Goal: Transaction & Acquisition: Purchase product/service

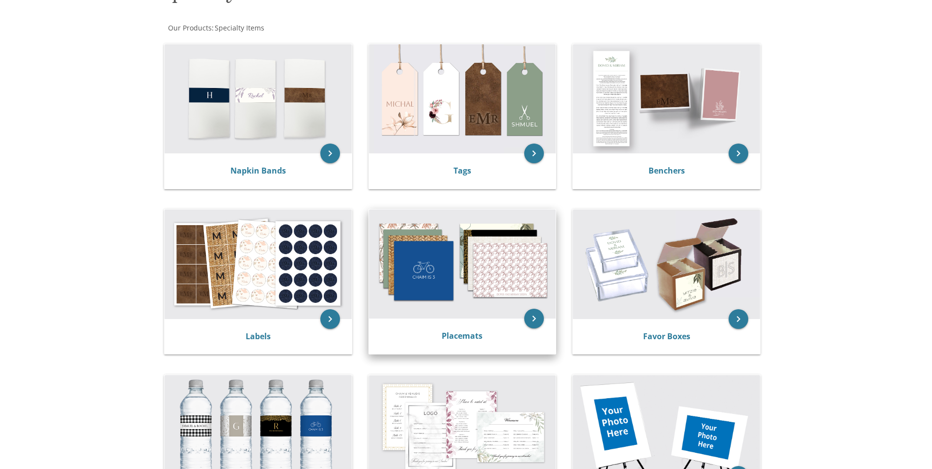
scroll to position [197, 0]
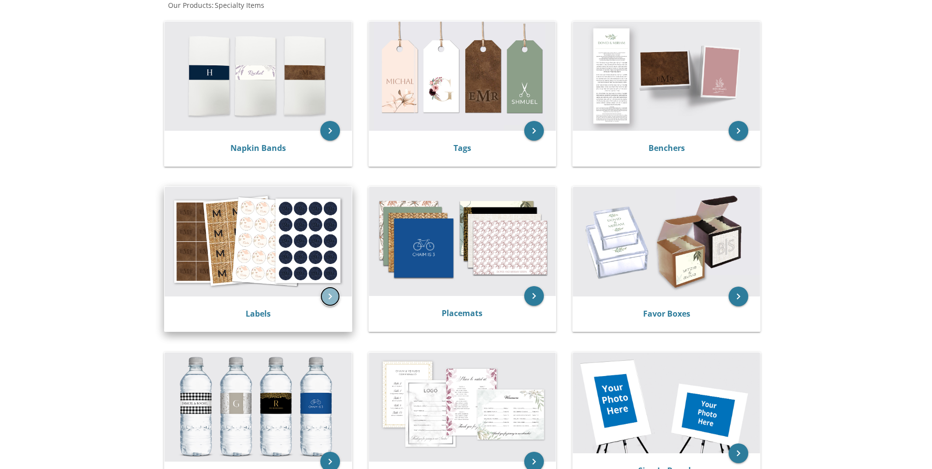
click at [335, 295] on icon "keyboard_arrow_right" at bounding box center [330, 296] width 20 height 20
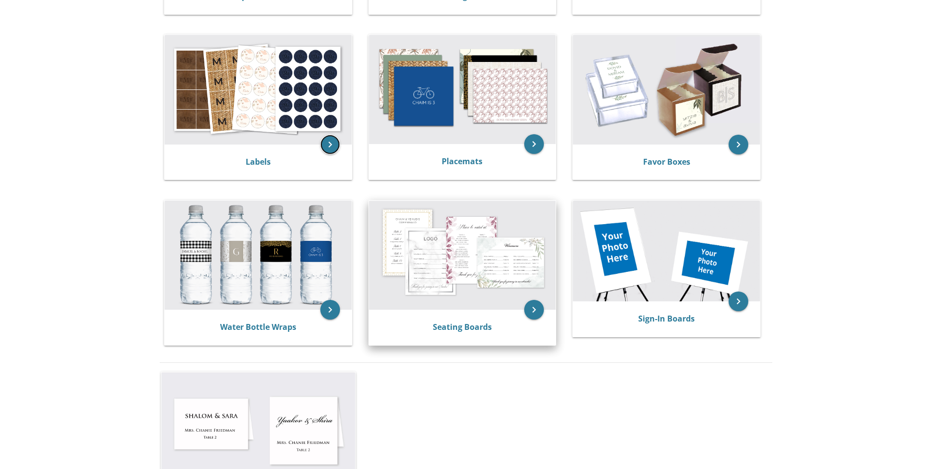
scroll to position [442, 0]
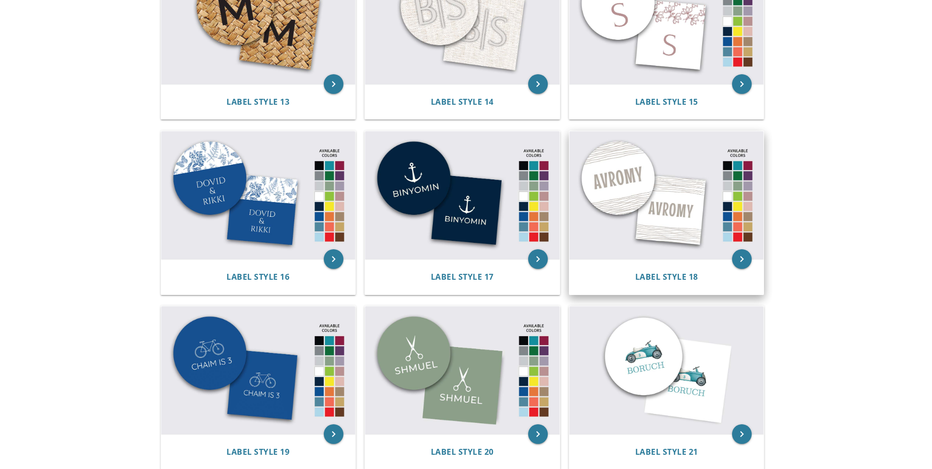
scroll to position [965, 0]
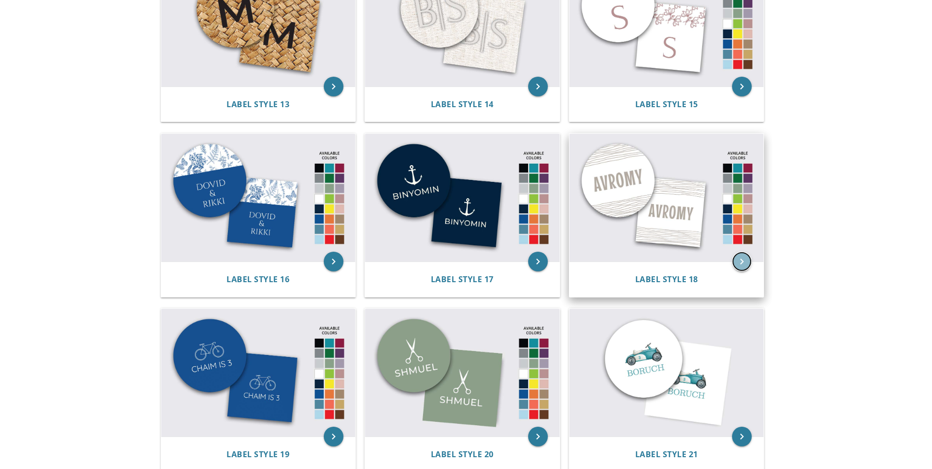
click at [741, 264] on icon "keyboard_arrow_right" at bounding box center [742, 262] width 20 height 20
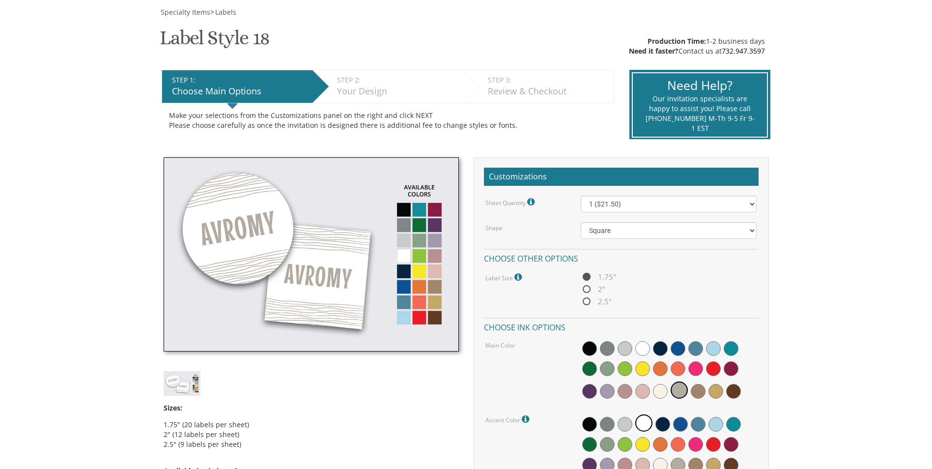
scroll to position [147, 0]
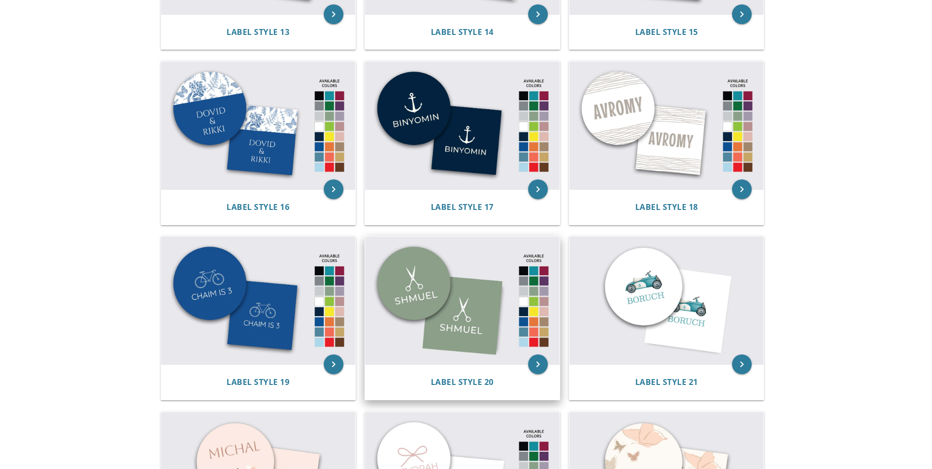
scroll to position [1063, 0]
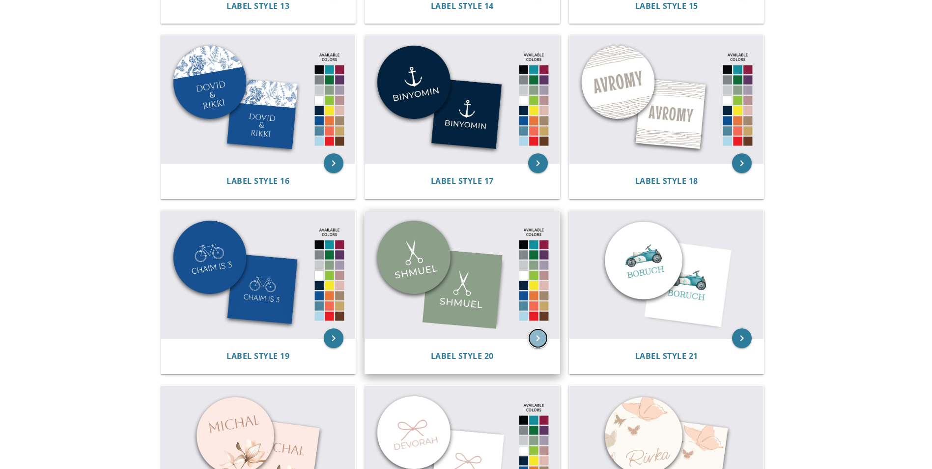
click at [539, 343] on icon "keyboard_arrow_right" at bounding box center [538, 338] width 20 height 20
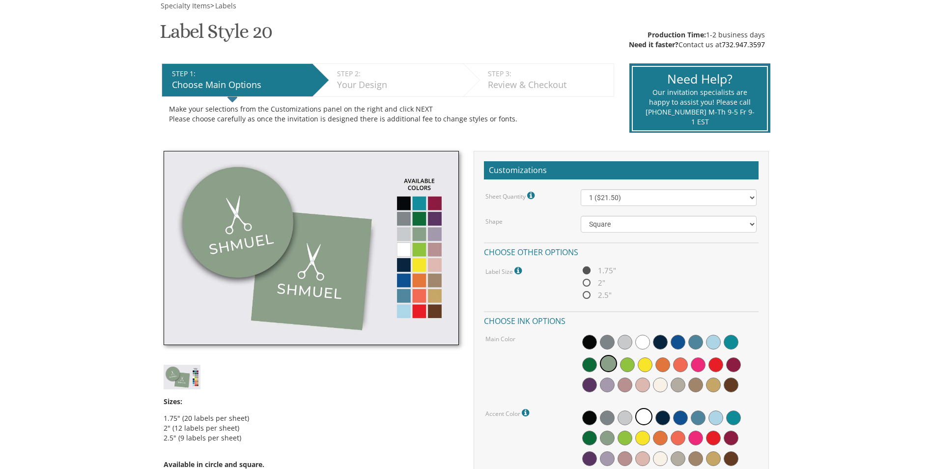
scroll to position [197, 0]
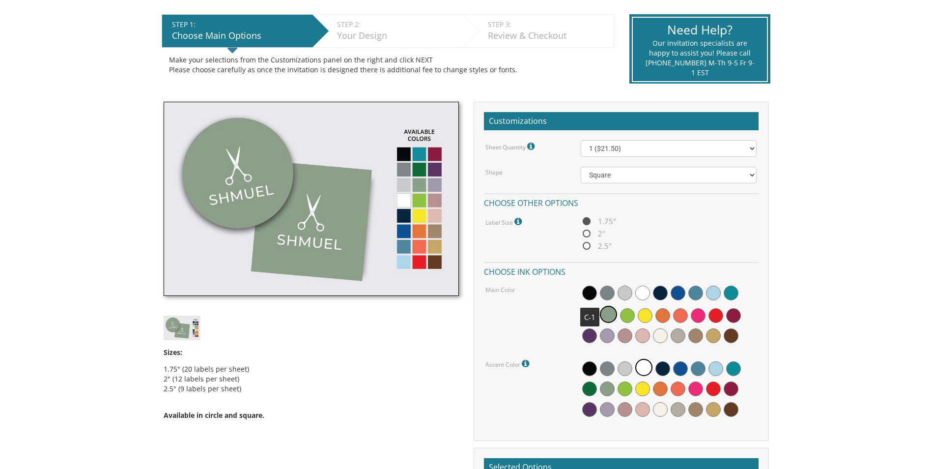
click at [592, 293] on span at bounding box center [589, 292] width 15 height 15
click at [608, 295] on span at bounding box center [609, 295] width 15 height 15
click at [630, 296] on span at bounding box center [627, 295] width 15 height 15
drag, startPoint x: 420, startPoint y: 155, endPoint x: 428, endPoint y: 159, distance: 9.0
click at [420, 155] on img at bounding box center [311, 199] width 295 height 195
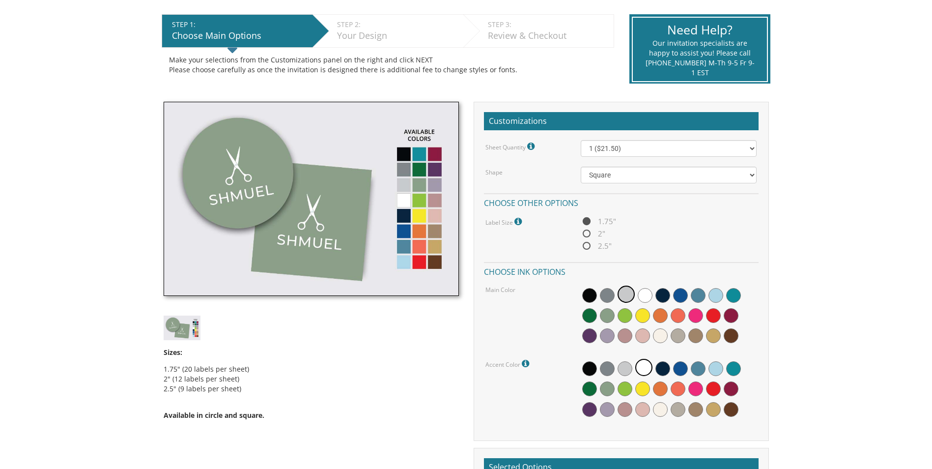
click at [435, 158] on img at bounding box center [311, 199] width 295 height 195
click at [437, 174] on img at bounding box center [311, 199] width 295 height 195
click at [642, 297] on span at bounding box center [645, 295] width 15 height 15
click at [677, 296] on span at bounding box center [680, 295] width 15 height 15
drag, startPoint x: 690, startPoint y: 296, endPoint x: 720, endPoint y: 299, distance: 30.2
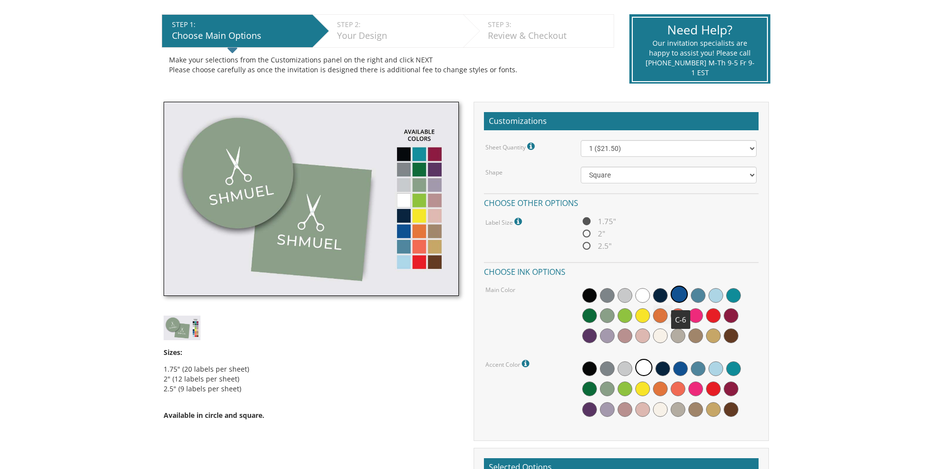
click at [692, 296] on div at bounding box center [669, 315] width 176 height 63
click at [722, 299] on span at bounding box center [715, 295] width 15 height 15
click at [733, 302] on span at bounding box center [733, 295] width 15 height 15
click at [696, 334] on span at bounding box center [695, 335] width 15 height 15
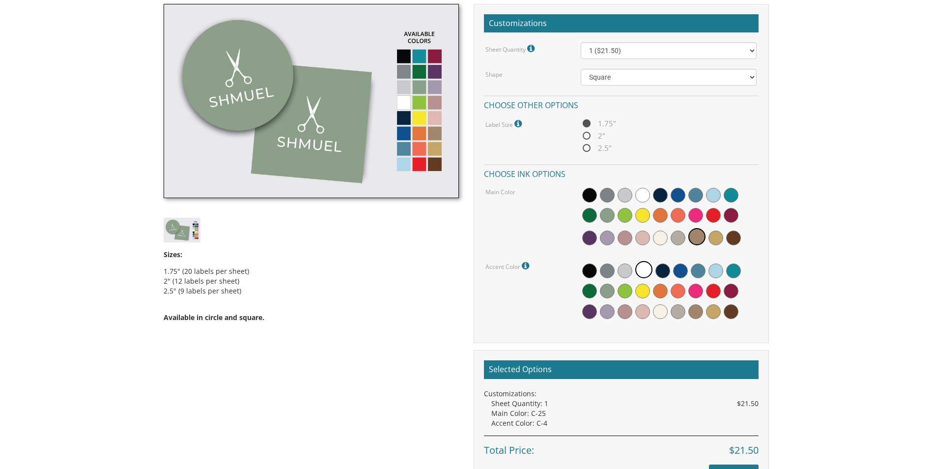
scroll to position [295, 0]
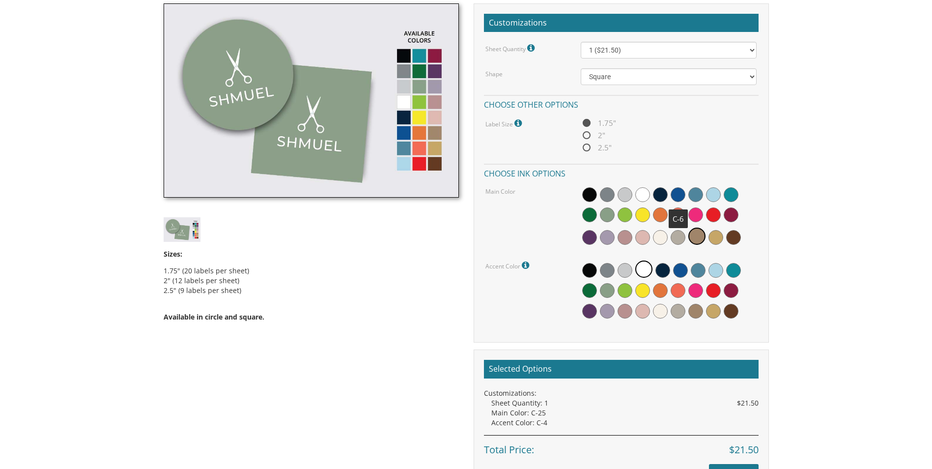
click at [677, 198] on span at bounding box center [678, 194] width 15 height 15
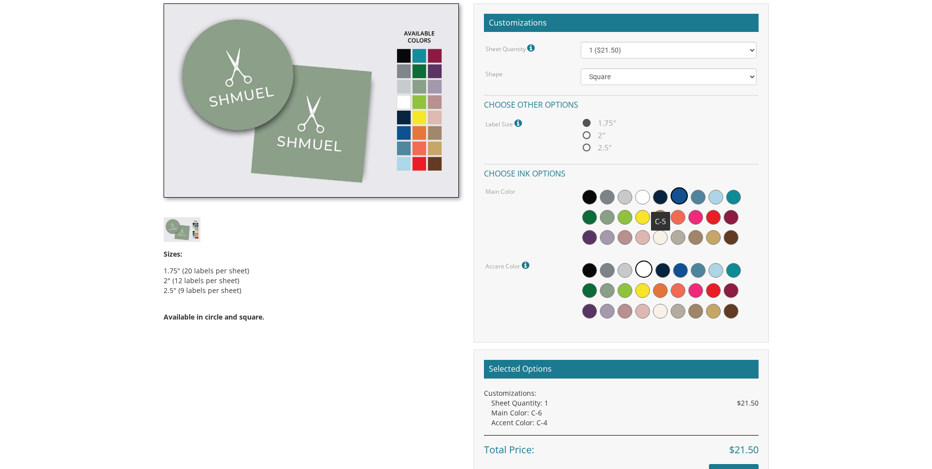
click at [661, 199] on span at bounding box center [660, 197] width 15 height 15
click at [699, 200] on span at bounding box center [698, 197] width 15 height 15
click at [717, 202] on span at bounding box center [715, 197] width 15 height 15
click at [728, 200] on span at bounding box center [733, 197] width 15 height 15
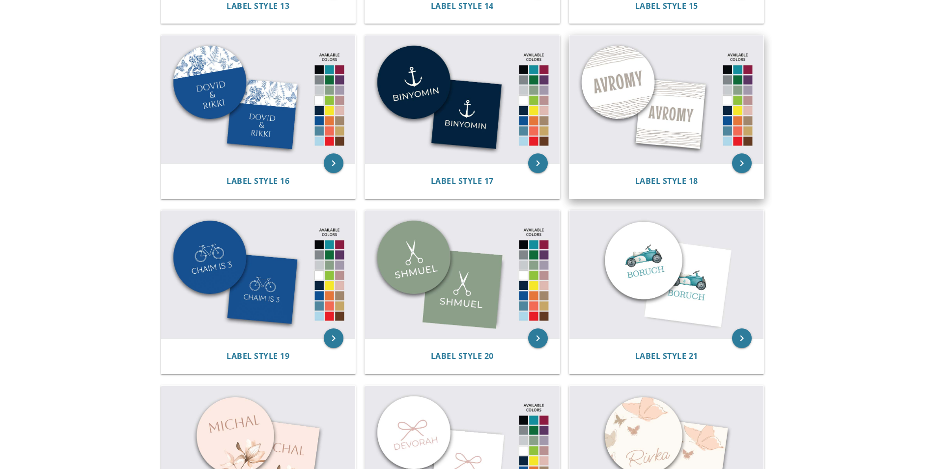
click at [668, 128] on img at bounding box center [666, 99] width 195 height 128
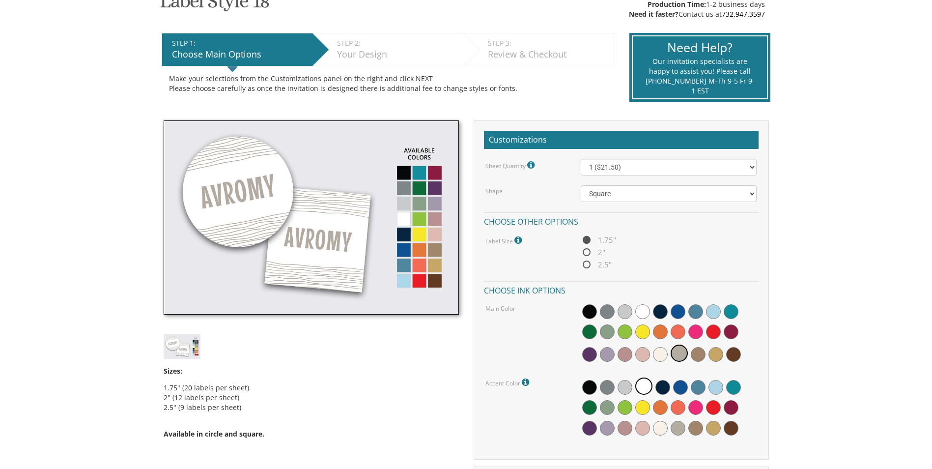
scroll to position [197, 0]
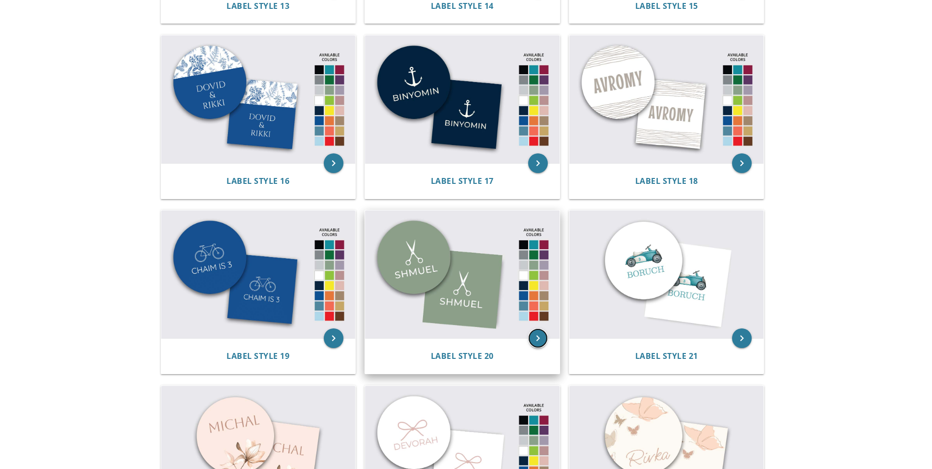
click at [540, 341] on icon "keyboard_arrow_right" at bounding box center [538, 338] width 20 height 20
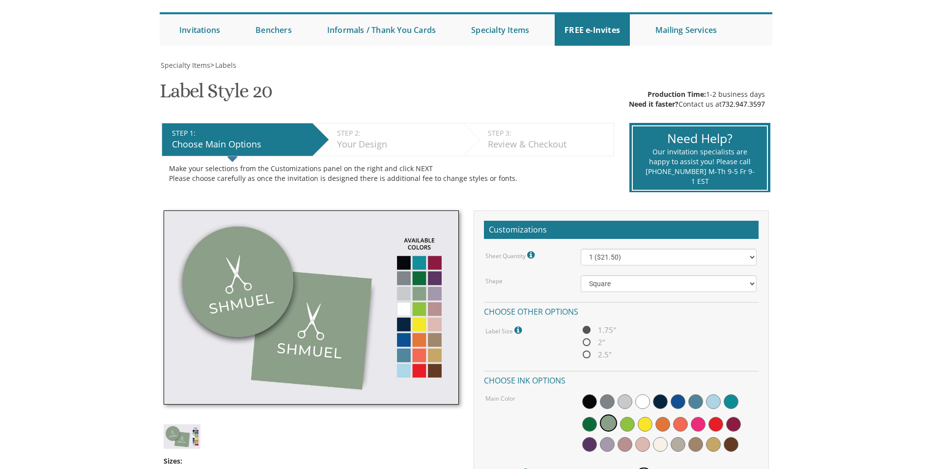
scroll to position [197, 0]
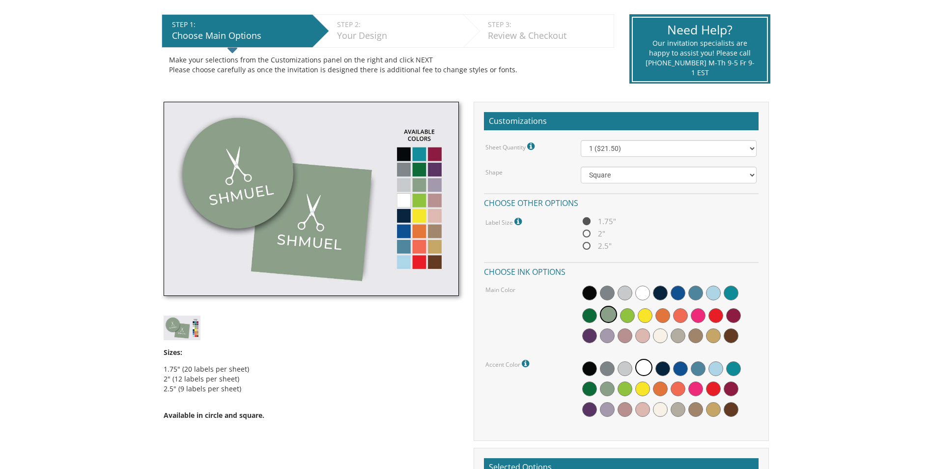
click at [584, 235] on span "2"" at bounding box center [593, 233] width 25 height 12
click at [584, 235] on input "2"" at bounding box center [584, 234] width 6 height 6
radio input "true"
click at [588, 221] on span "1.75"" at bounding box center [598, 221] width 35 height 12
click at [587, 221] on input "1.75"" at bounding box center [584, 222] width 6 height 6
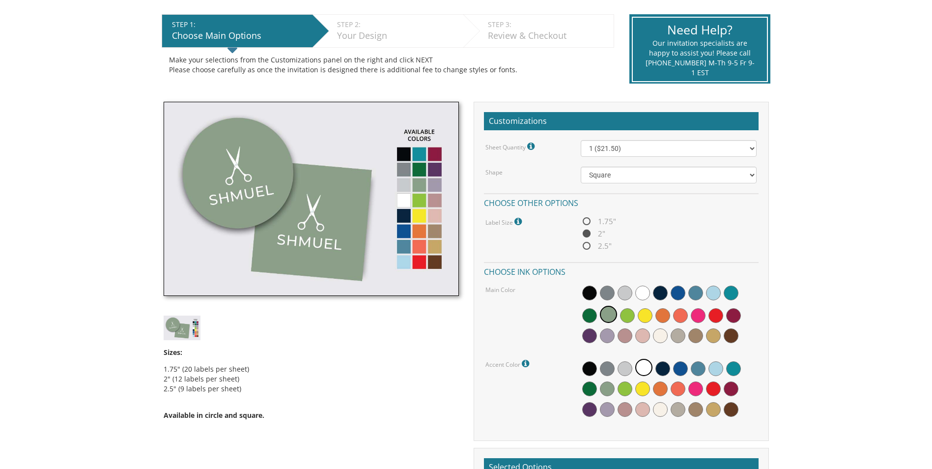
radio input "true"
click at [585, 246] on span "2.5"" at bounding box center [596, 246] width 31 height 12
click at [585, 246] on input "2.5"" at bounding box center [584, 246] width 6 height 6
radio input "true"
click at [638, 148] on select "1 ($21.50) 2 ($25.00) 3 ($28.50) 4 ($32.00) 5 ($35.50) 6 ($39.00) 7 ($42.50) 8 …" at bounding box center [669, 148] width 176 height 17
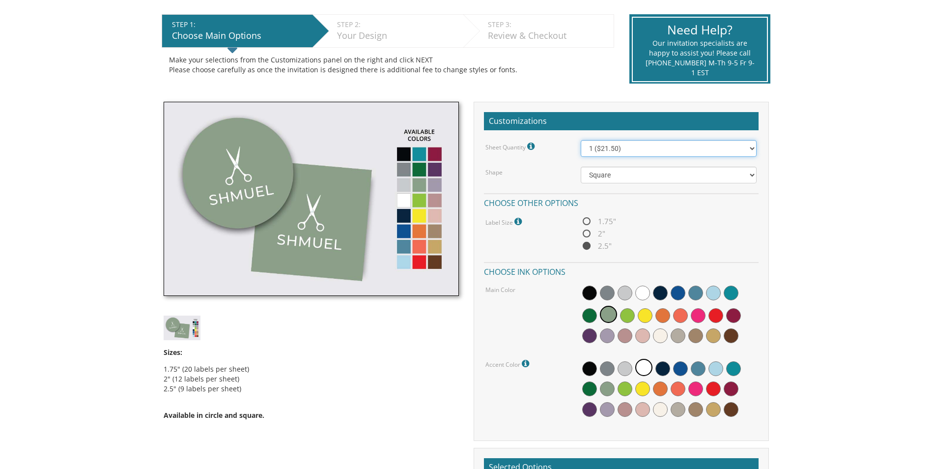
click at [638, 148] on select "1 ($21.50) 2 ($25.00) 3 ($28.50) 4 ($32.00) 5 ($35.50) 6 ($39.00) 7 ($42.50) 8 …" at bounding box center [669, 148] width 176 height 17
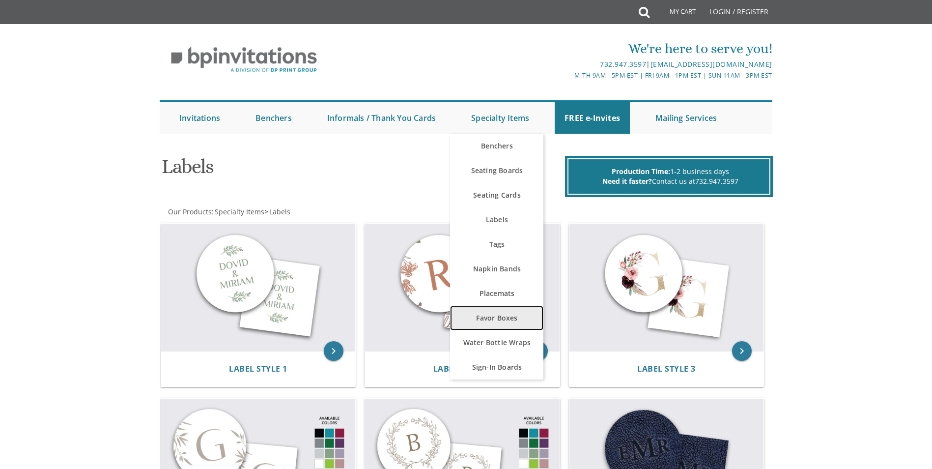
click at [522, 319] on link "Favor Boxes" at bounding box center [496, 318] width 93 height 25
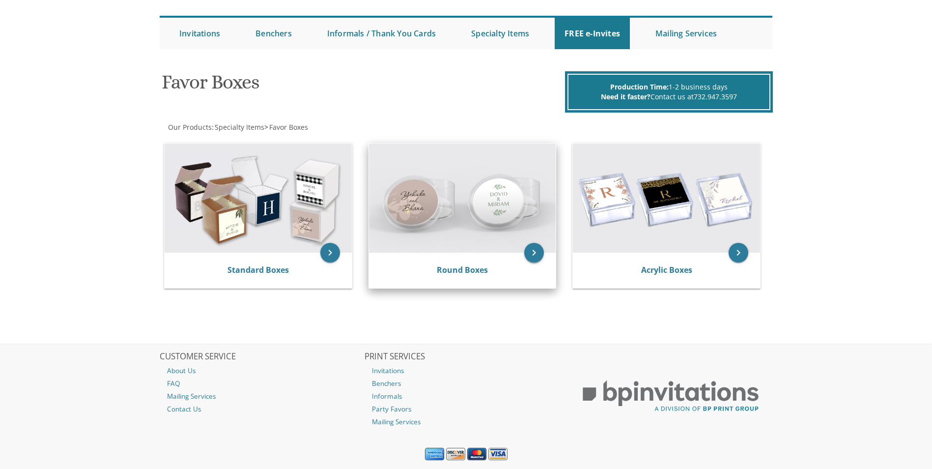
scroll to position [112, 0]
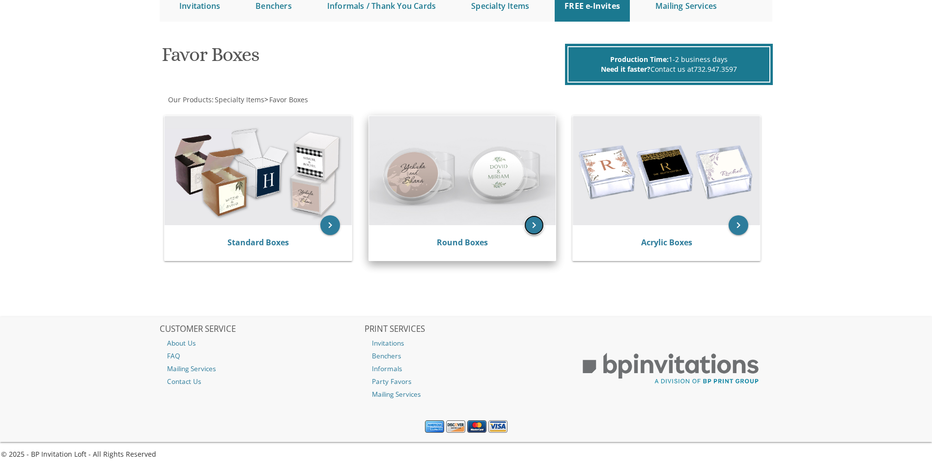
click at [534, 228] on icon "keyboard_arrow_right" at bounding box center [534, 225] width 20 height 20
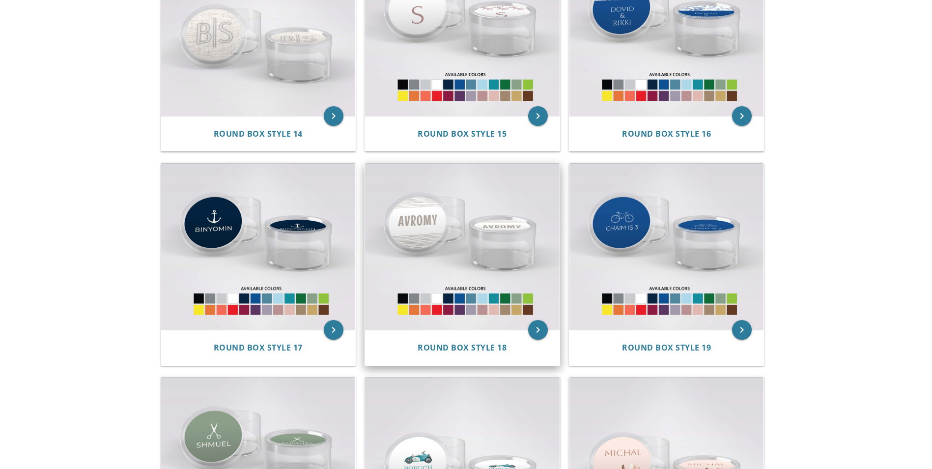
scroll to position [1277, 0]
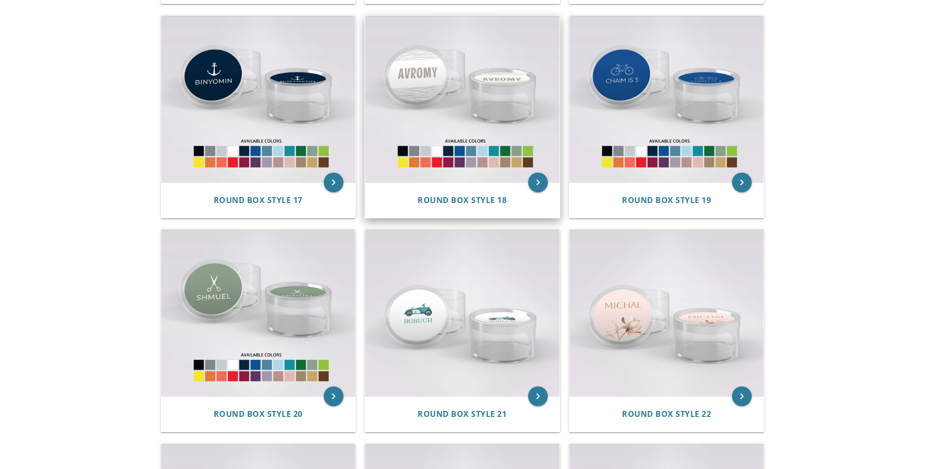
click at [511, 94] on img at bounding box center [462, 99] width 195 height 167
